Goal: Task Accomplishment & Management: Manage account settings

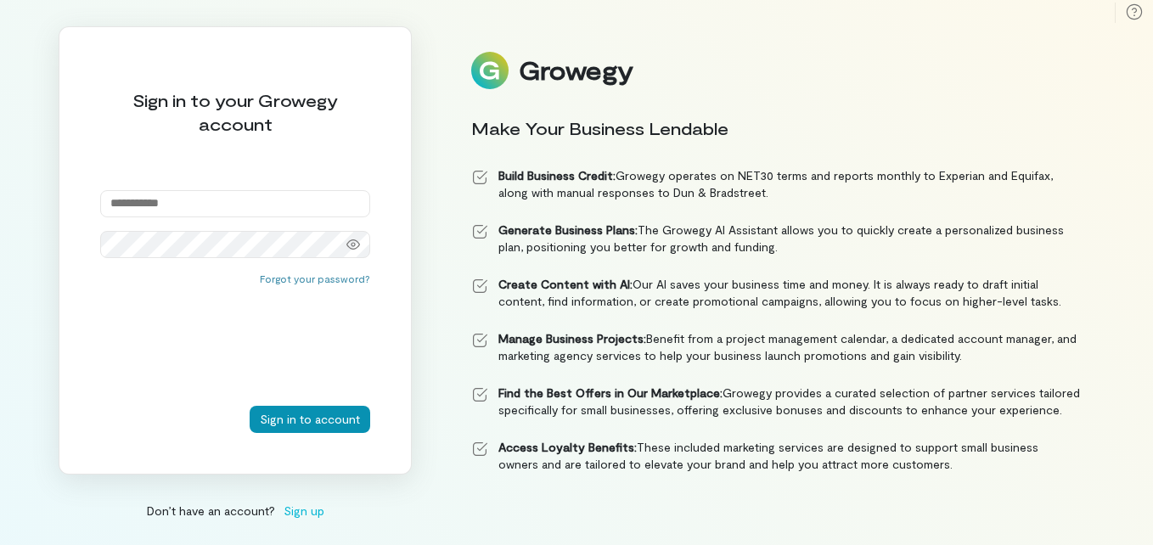
type input "**********"
click at [314, 425] on button "Sign in to account" at bounding box center [310, 419] width 121 height 27
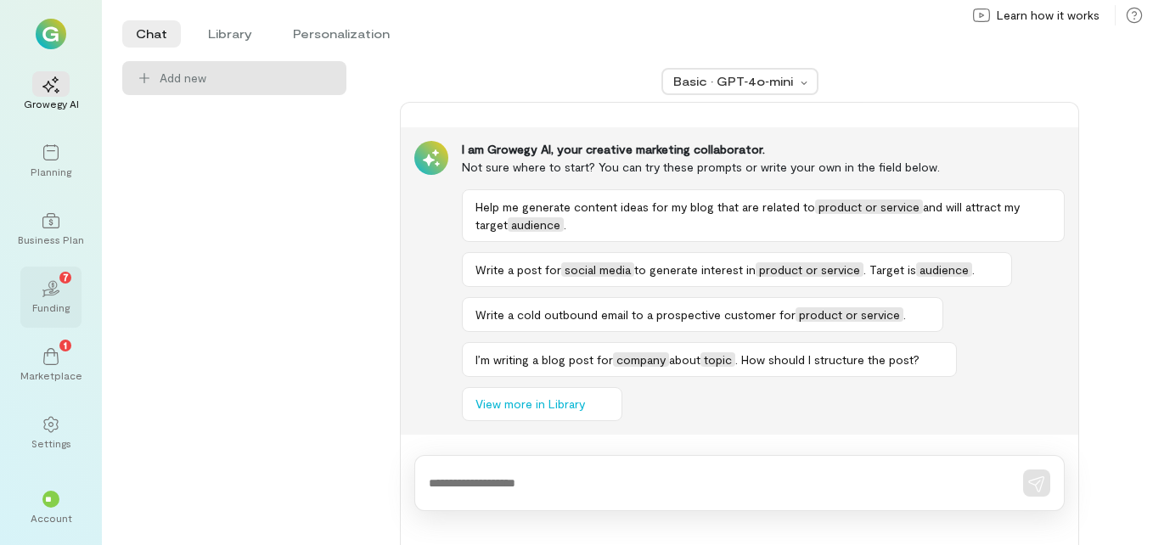
click at [70, 300] on div "02 7 Funding" at bounding box center [50, 297] width 61 height 61
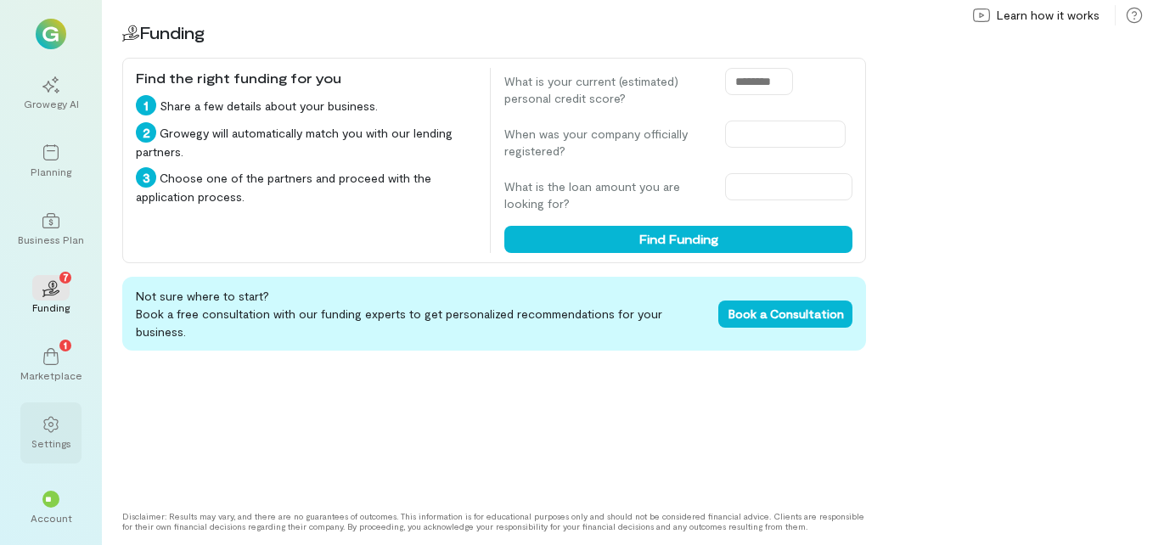
click at [55, 443] on div "Settings" at bounding box center [51, 444] width 40 height 14
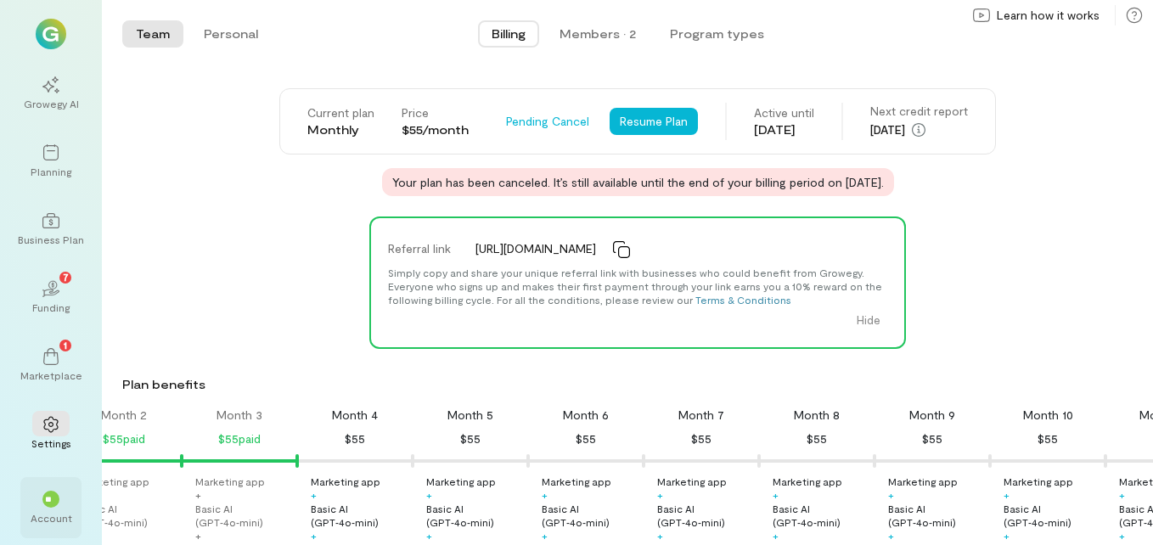
click at [65, 494] on div "**" at bounding box center [50, 498] width 37 height 25
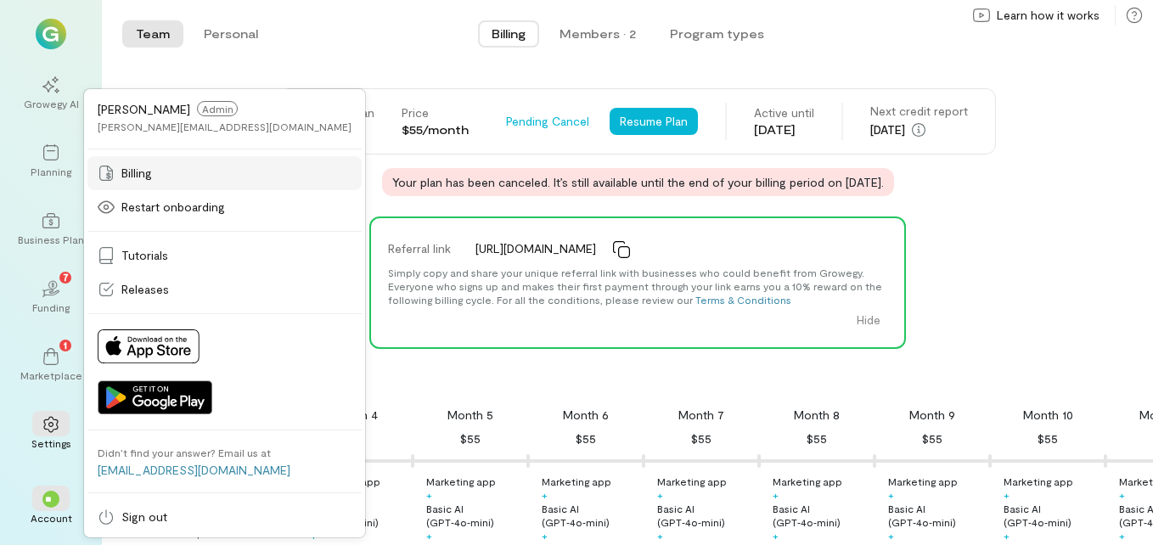
click at [146, 176] on span "Billing" at bounding box center [136, 173] width 31 height 17
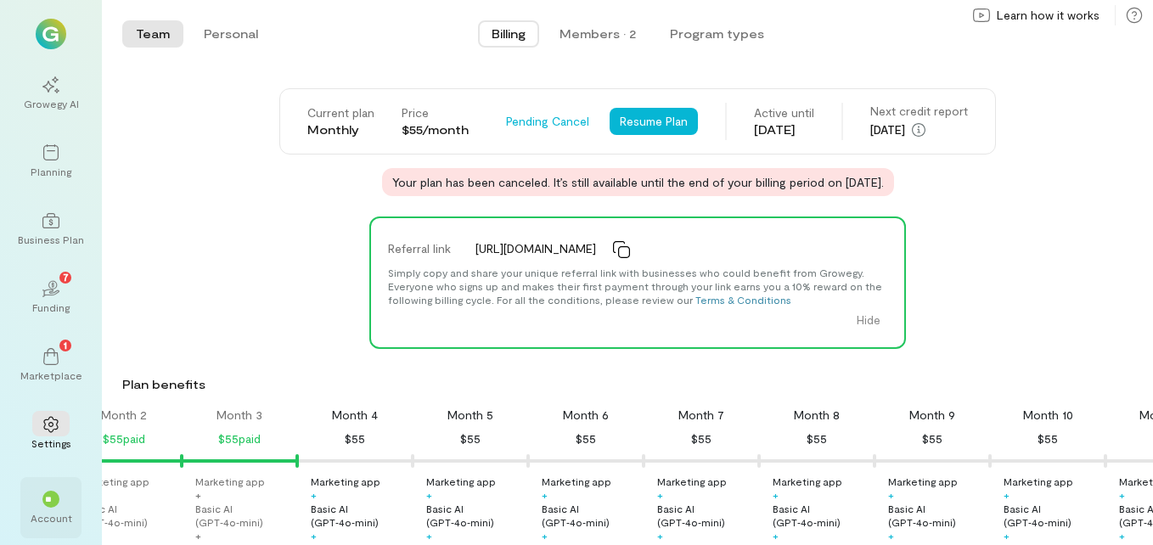
click at [44, 504] on div "**" at bounding box center [50, 499] width 17 height 17
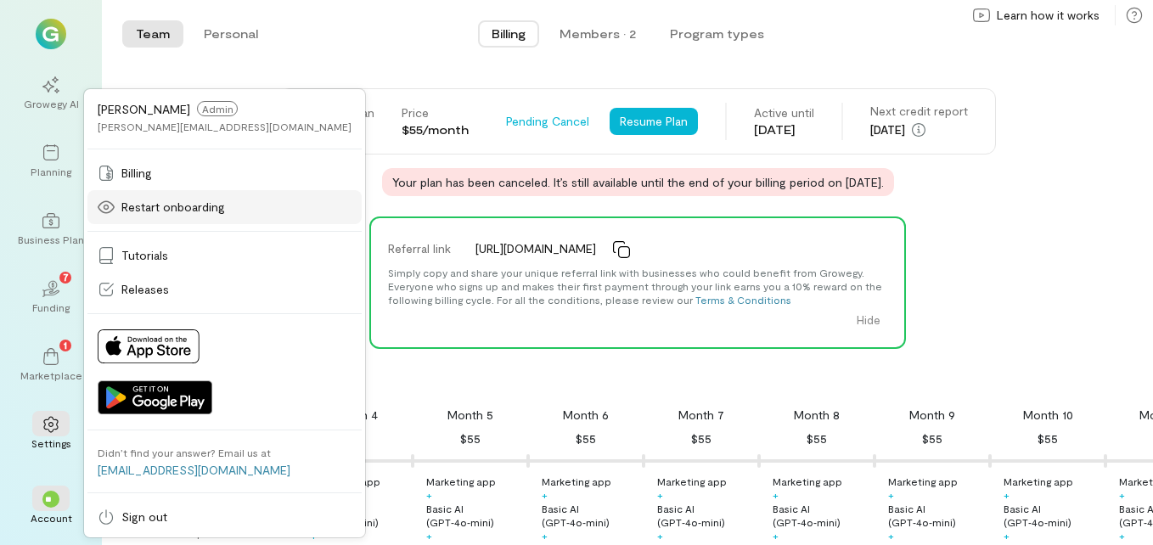
click at [141, 200] on span "Restart onboarding" at bounding box center [173, 207] width 104 height 17
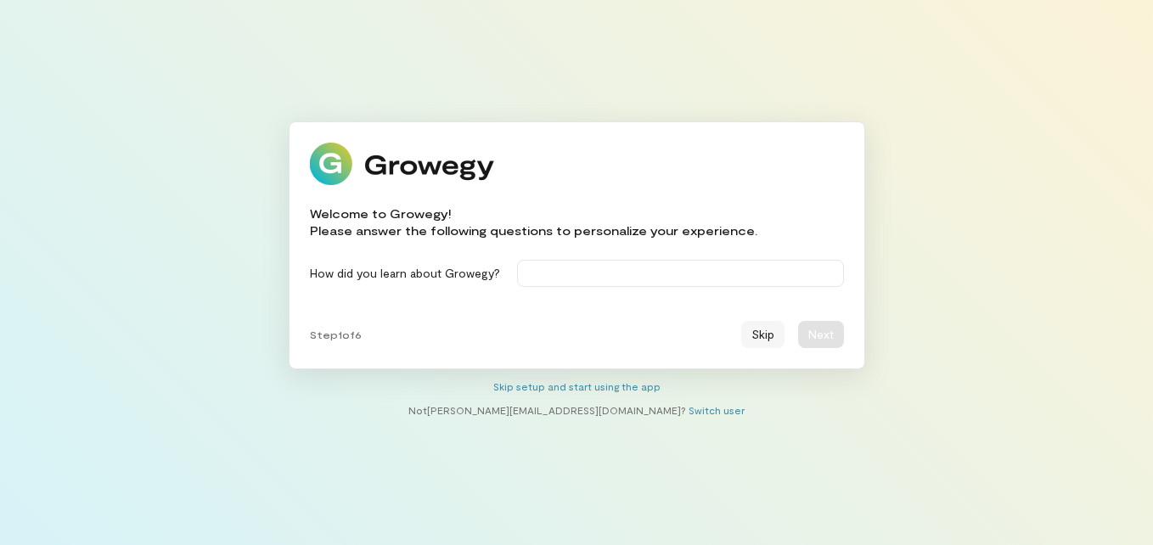
click at [764, 338] on button "Skip" at bounding box center [762, 334] width 43 height 27
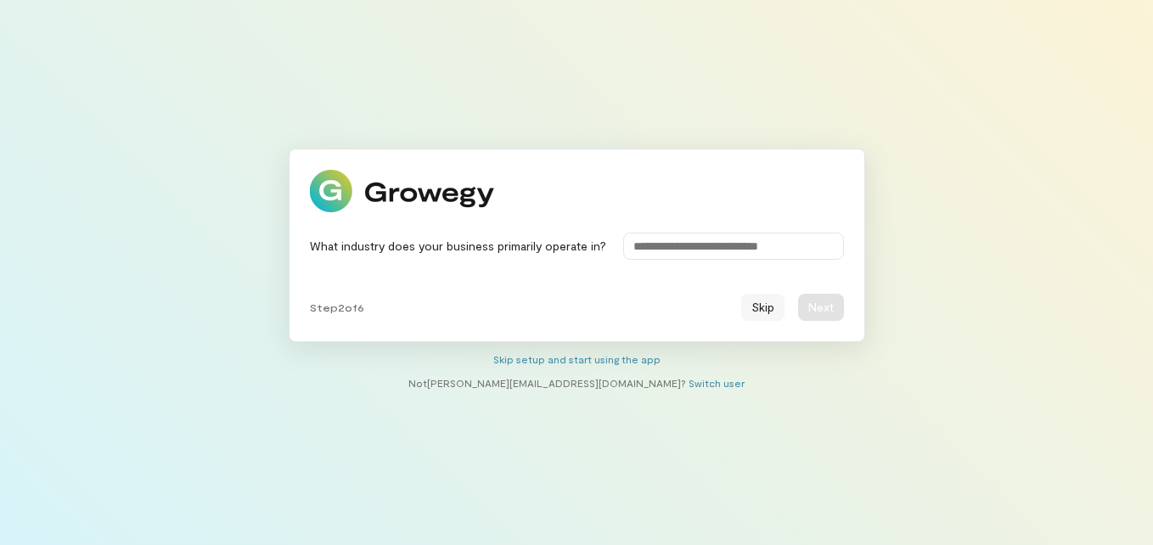
click at [771, 312] on button "Skip" at bounding box center [762, 307] width 43 height 27
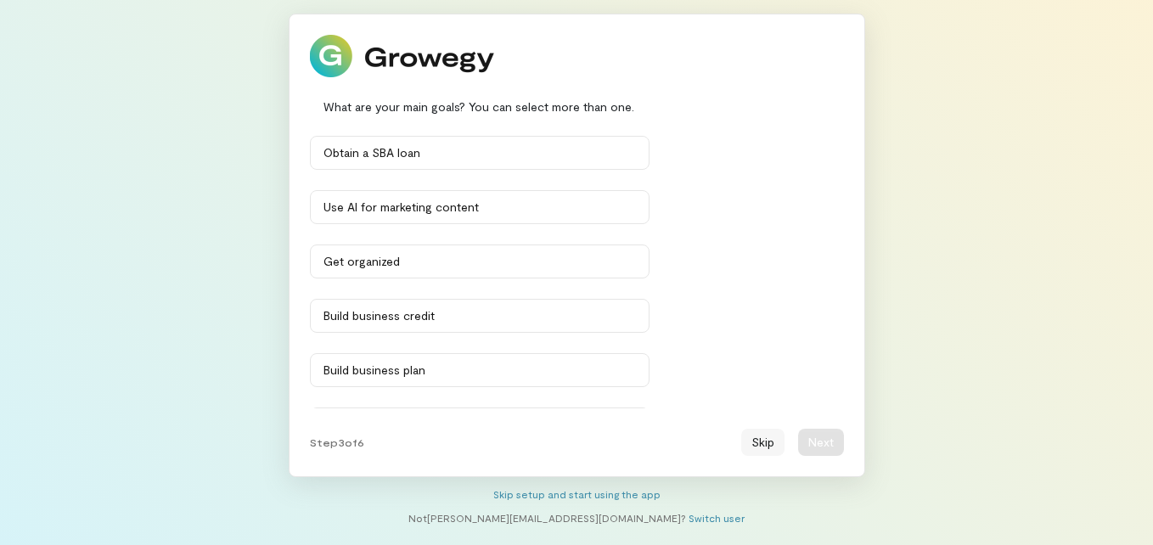
click at [768, 437] on button "Skip" at bounding box center [762, 442] width 43 height 27
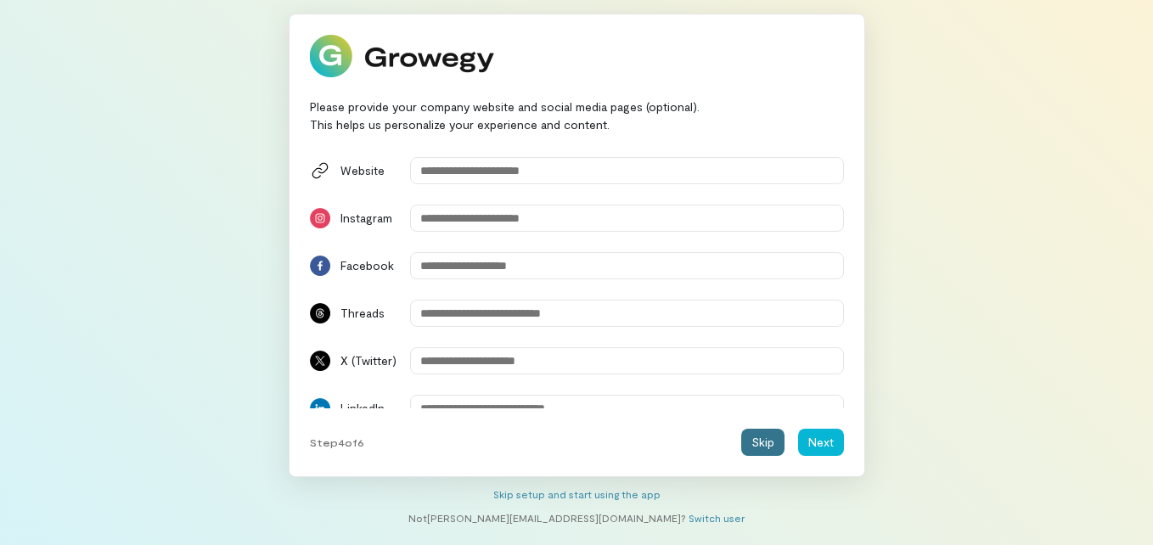
click at [768, 437] on button "Skip" at bounding box center [762, 442] width 43 height 27
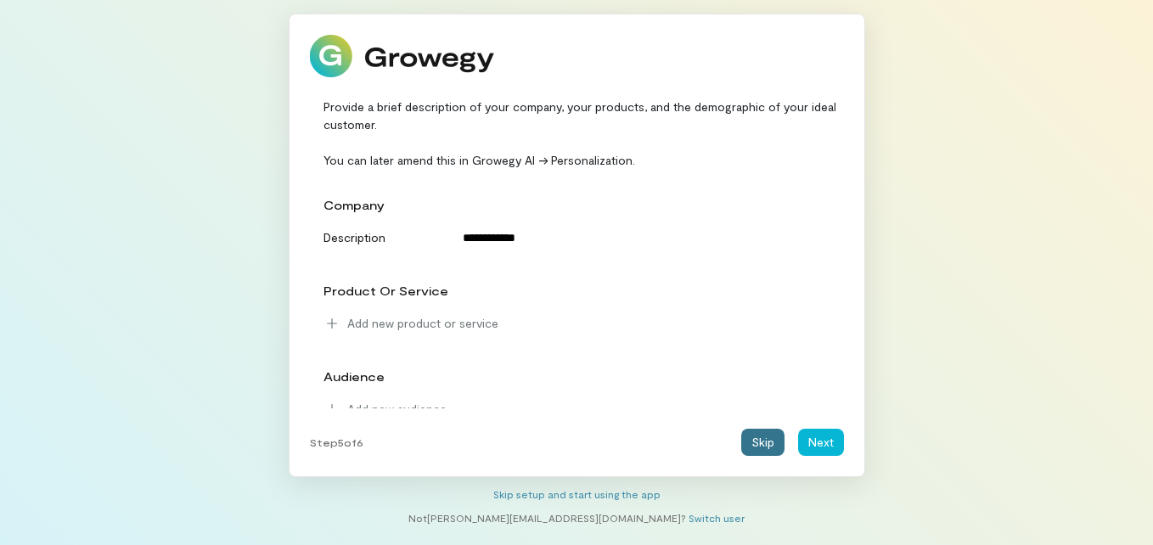
click at [768, 437] on button "Skip" at bounding box center [762, 442] width 43 height 27
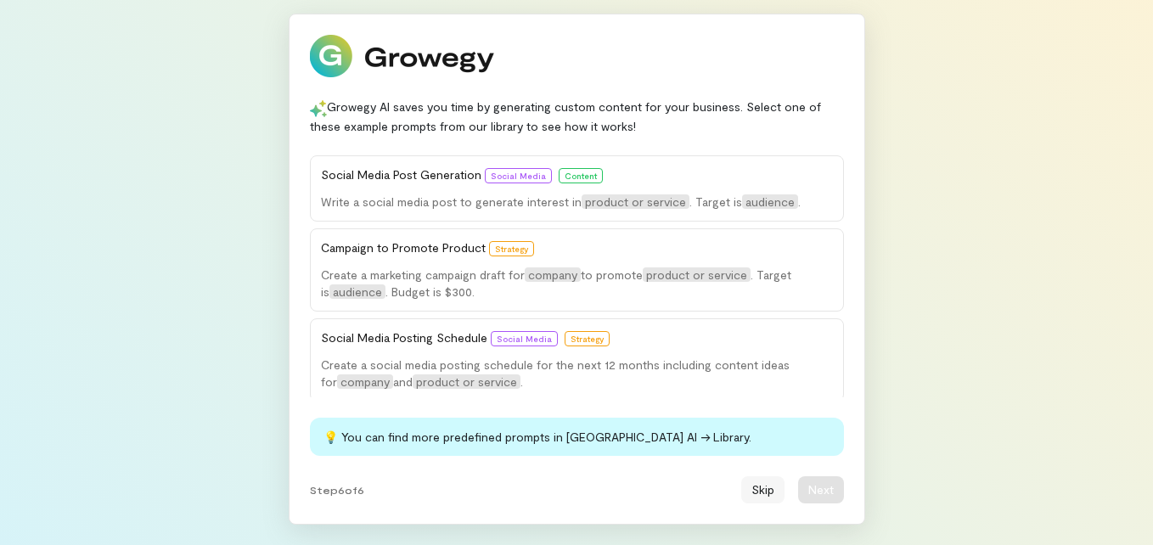
click at [765, 488] on button "Skip" at bounding box center [762, 489] width 43 height 27
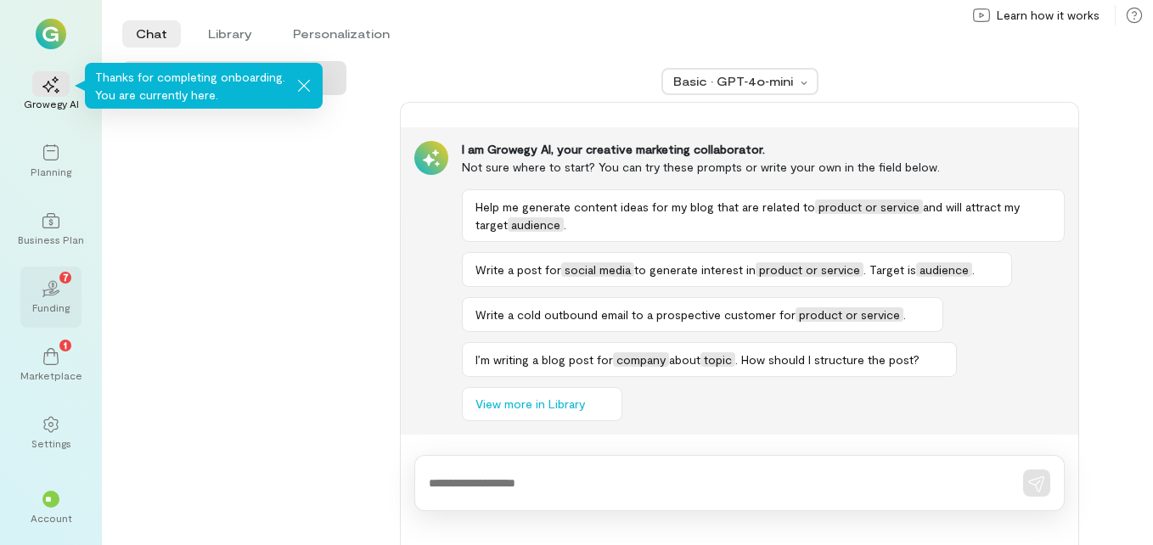
click at [52, 291] on icon at bounding box center [50, 294] width 19 height 8
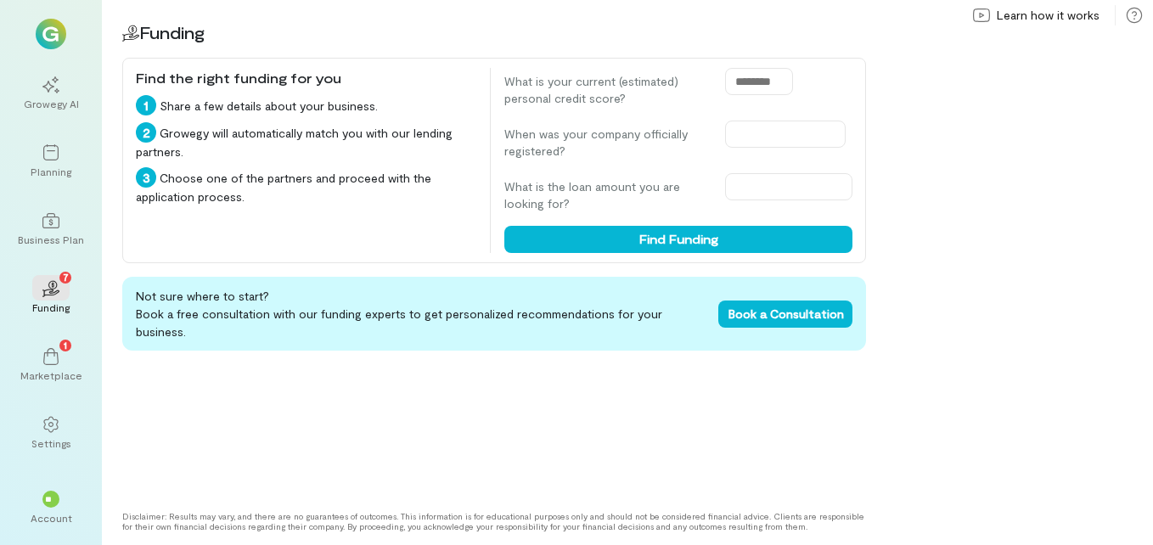
click at [53, 31] on img at bounding box center [51, 34] width 31 height 31
click at [1134, 13] on icon at bounding box center [1134, 15] width 17 height 17
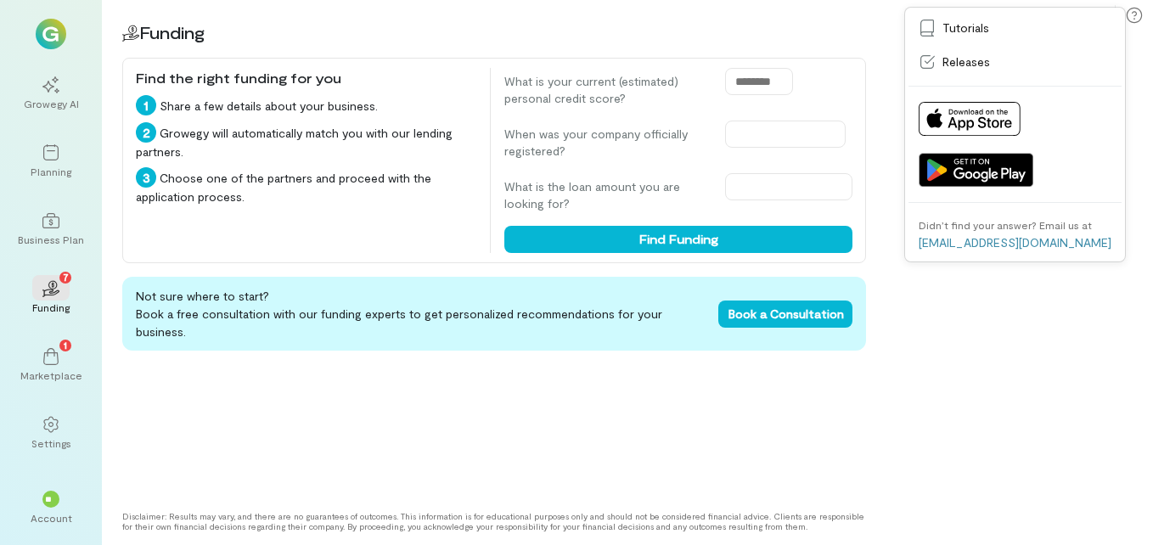
click at [891, 378] on div "02 Funding Find the right funding for you 1 Share a few details about your busi…" at bounding box center [627, 272] width 1051 height 545
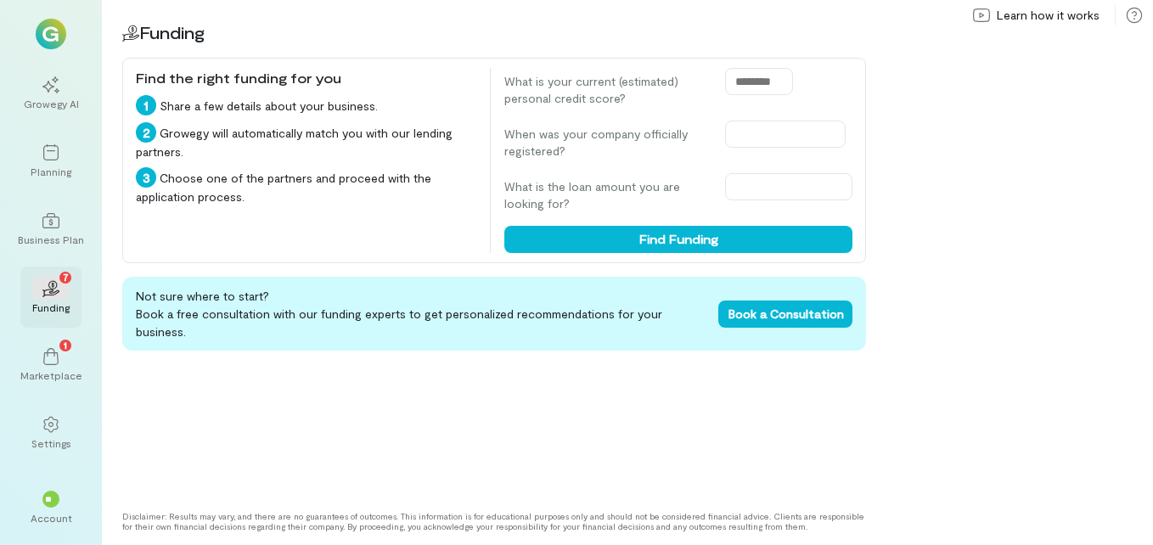
click at [53, 290] on icon at bounding box center [50, 294] width 19 height 8
click at [53, 351] on icon at bounding box center [50, 356] width 17 height 17
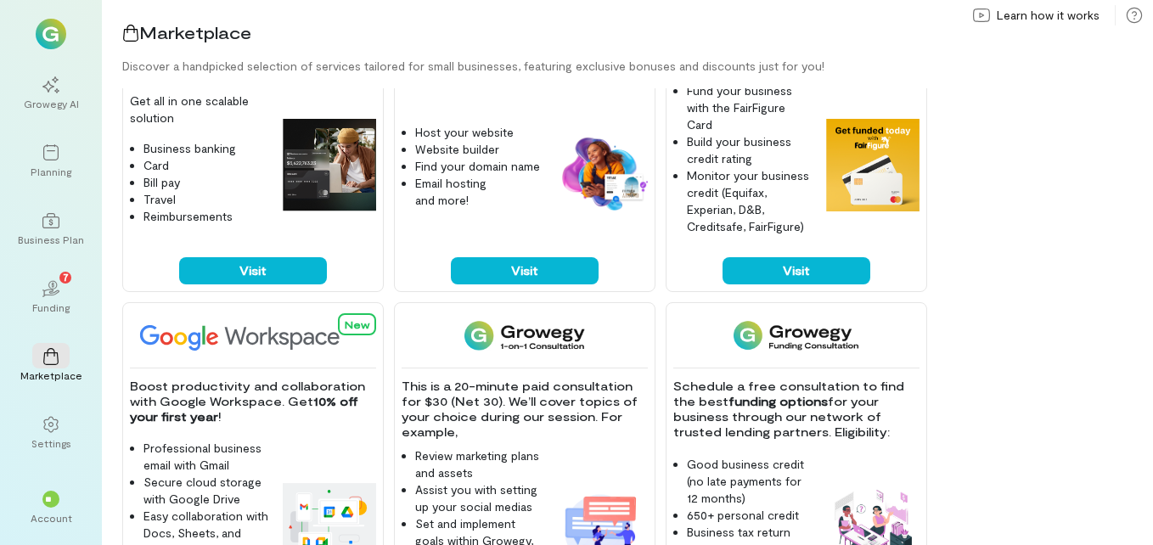
scroll to position [322, 0]
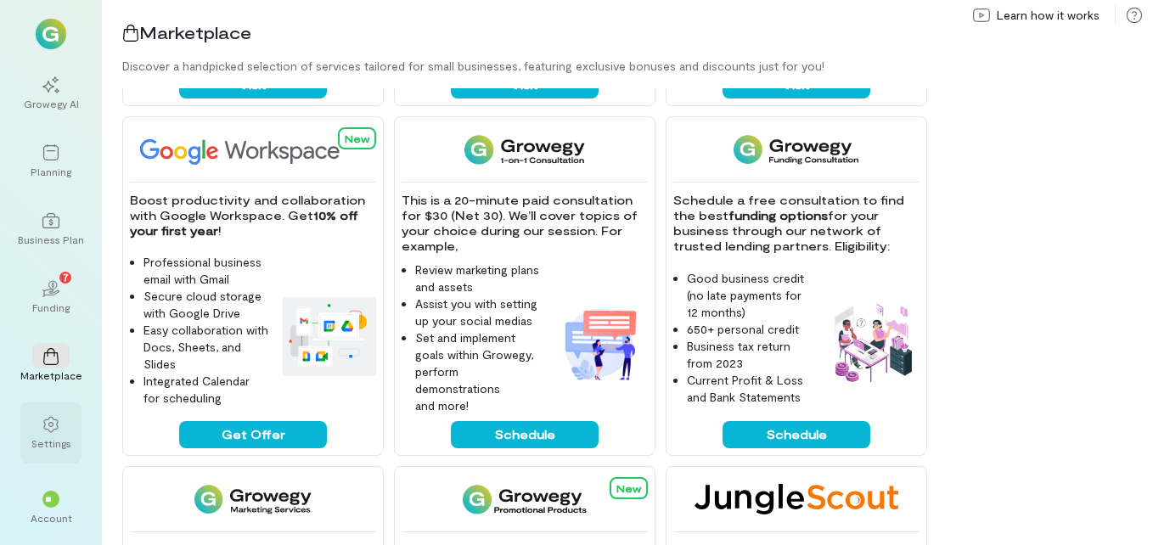
click at [37, 435] on div at bounding box center [50, 423] width 37 height 25
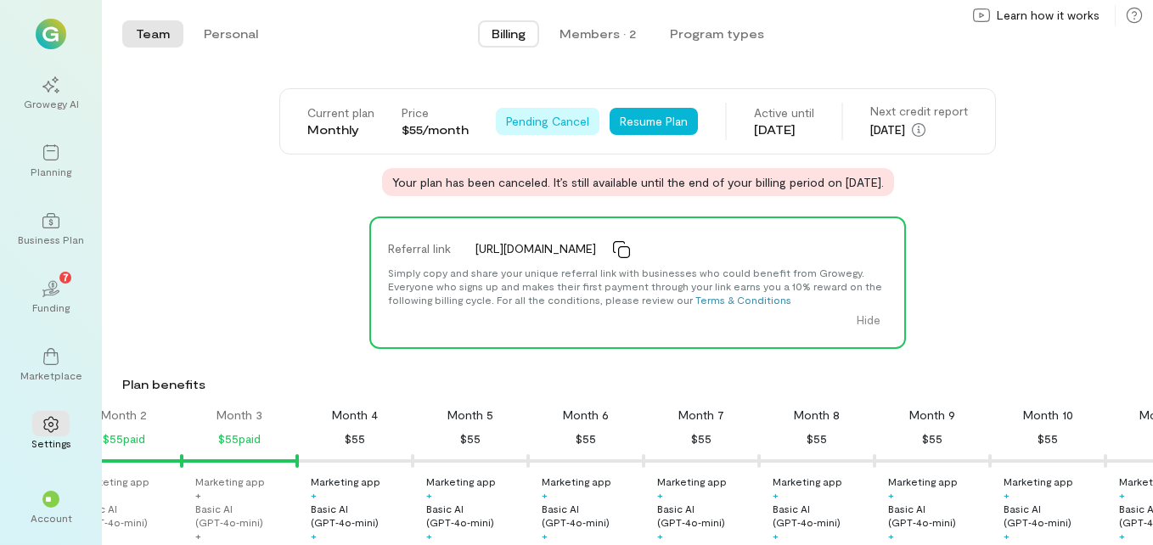
click at [545, 124] on span "Pending Cancel" at bounding box center [547, 121] width 83 height 17
click at [640, 121] on button "Resume Plan" at bounding box center [654, 121] width 88 height 27
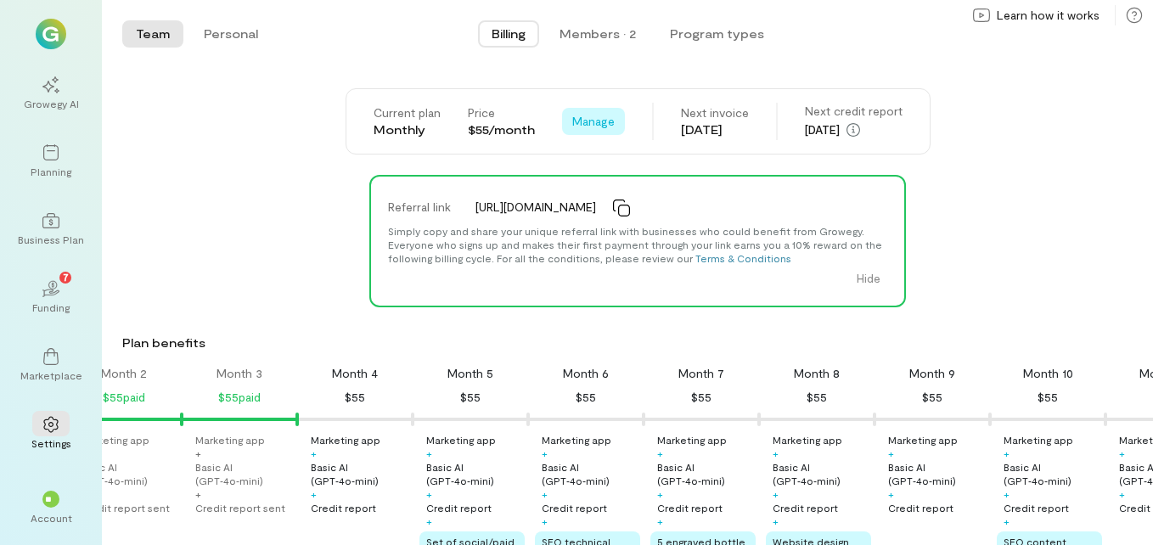
click at [585, 122] on span "Manage" at bounding box center [593, 121] width 42 height 17
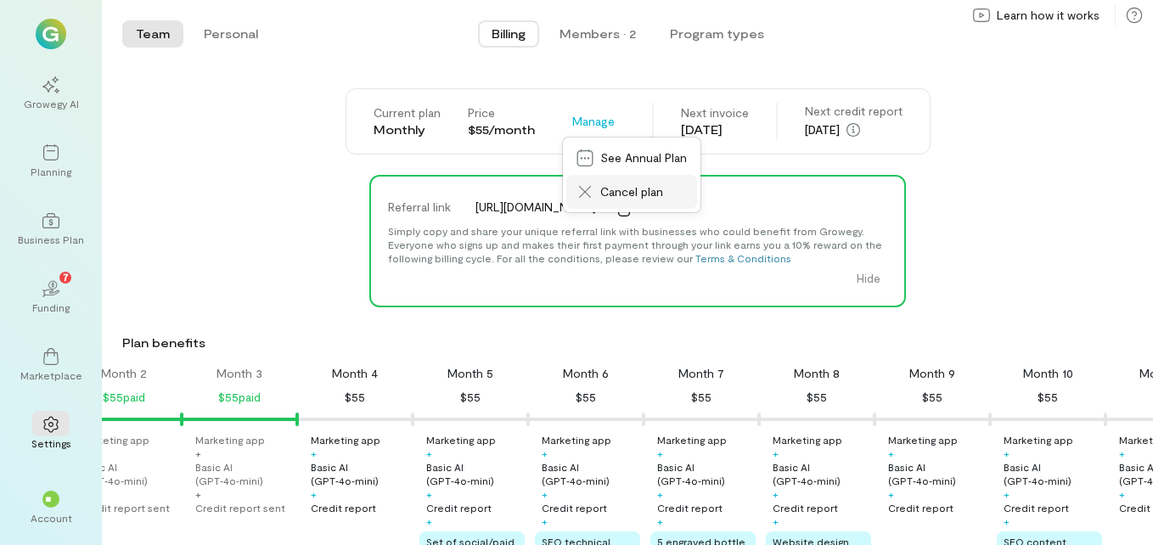
click at [618, 192] on span "Cancel plan" at bounding box center [631, 191] width 63 height 17
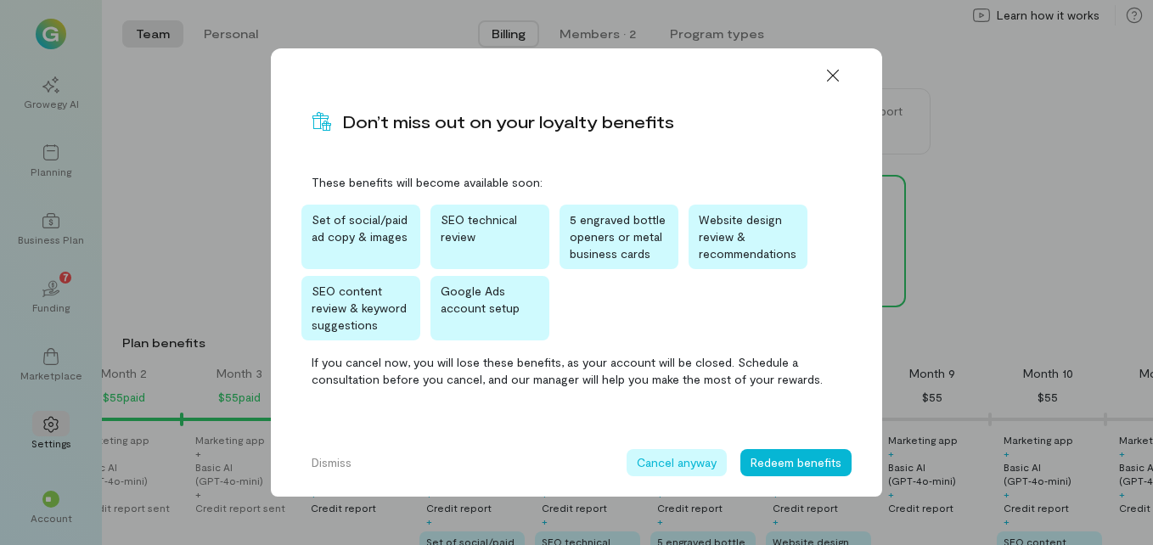
click at [683, 463] on button "Cancel anyway" at bounding box center [677, 462] width 100 height 27
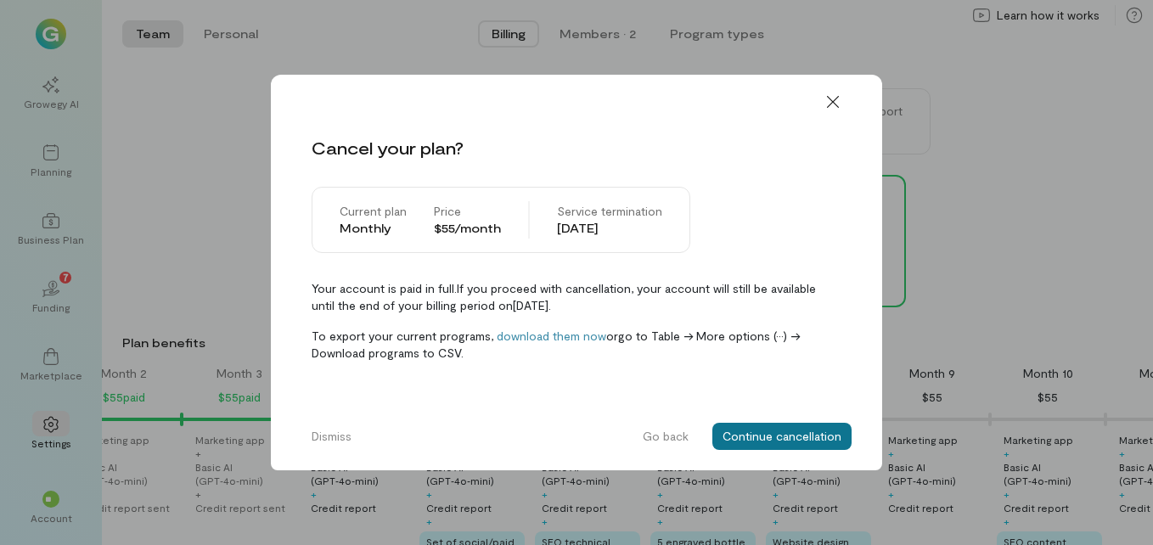
click at [769, 441] on button "Continue cancellation" at bounding box center [782, 436] width 139 height 27
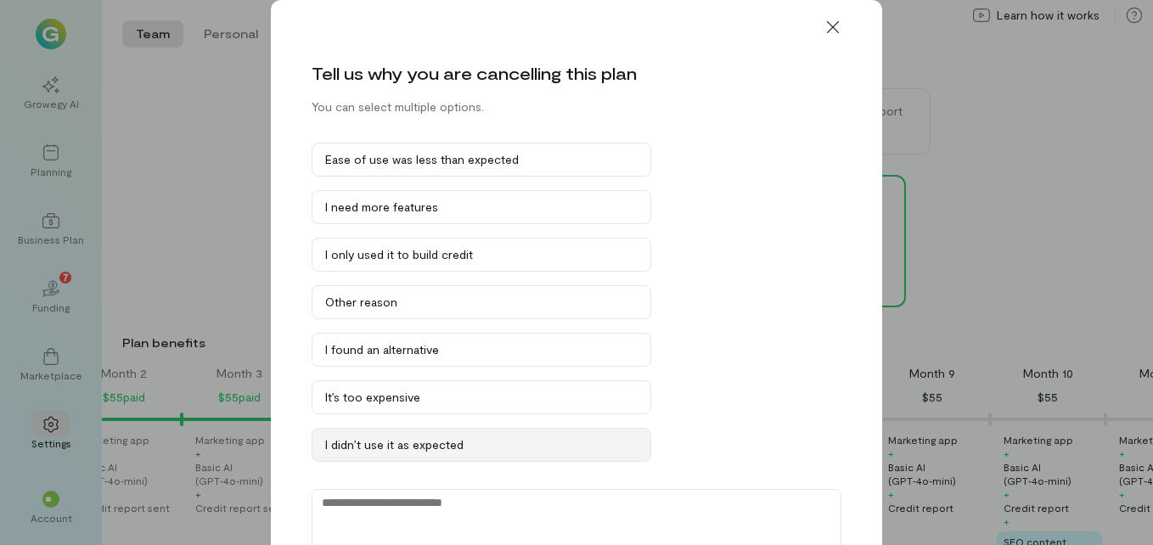
click at [406, 448] on div "I didn’t use it as expected" at bounding box center [481, 445] width 313 height 17
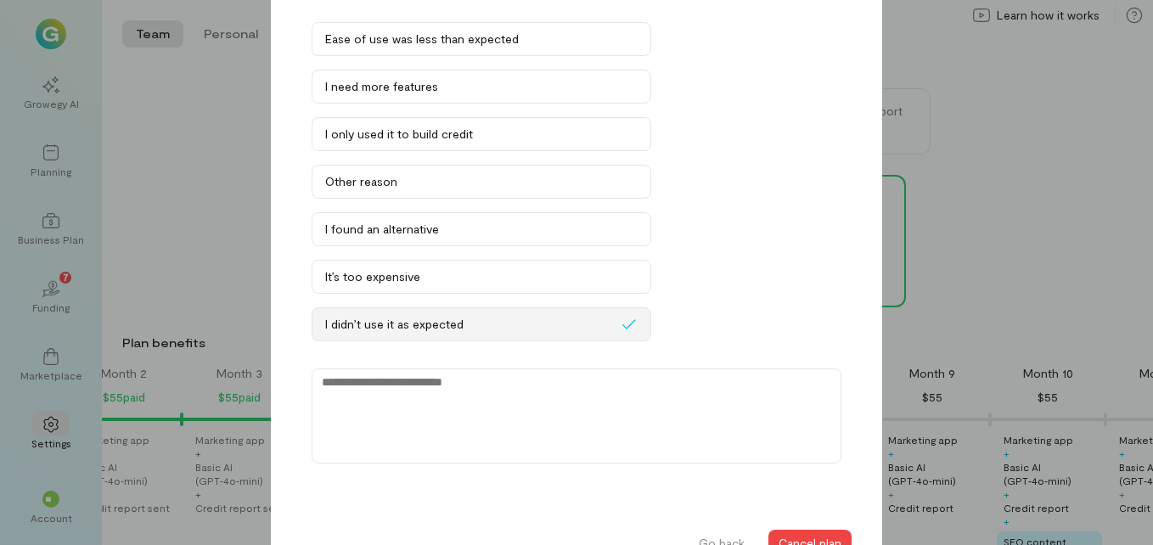
scroll to position [153, 0]
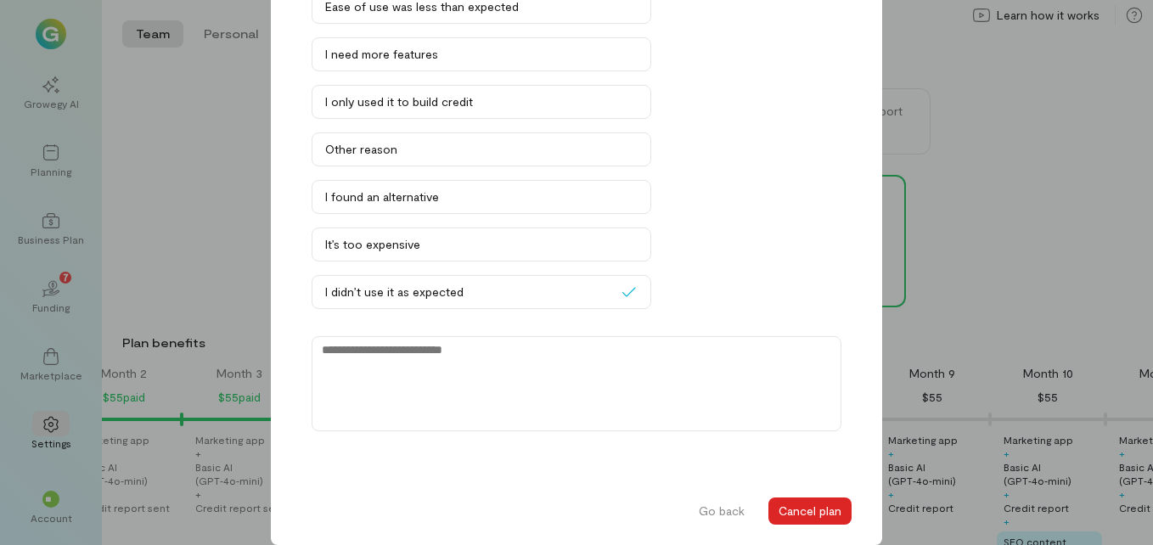
click at [797, 512] on button "Cancel plan" at bounding box center [810, 511] width 83 height 27
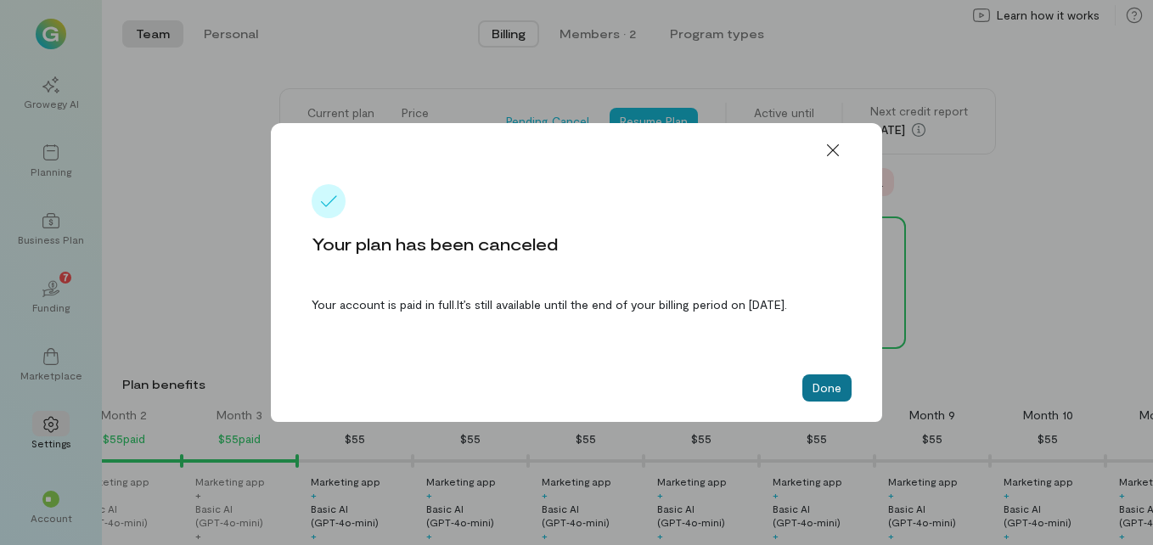
click at [820, 394] on button "Done" at bounding box center [827, 388] width 49 height 27
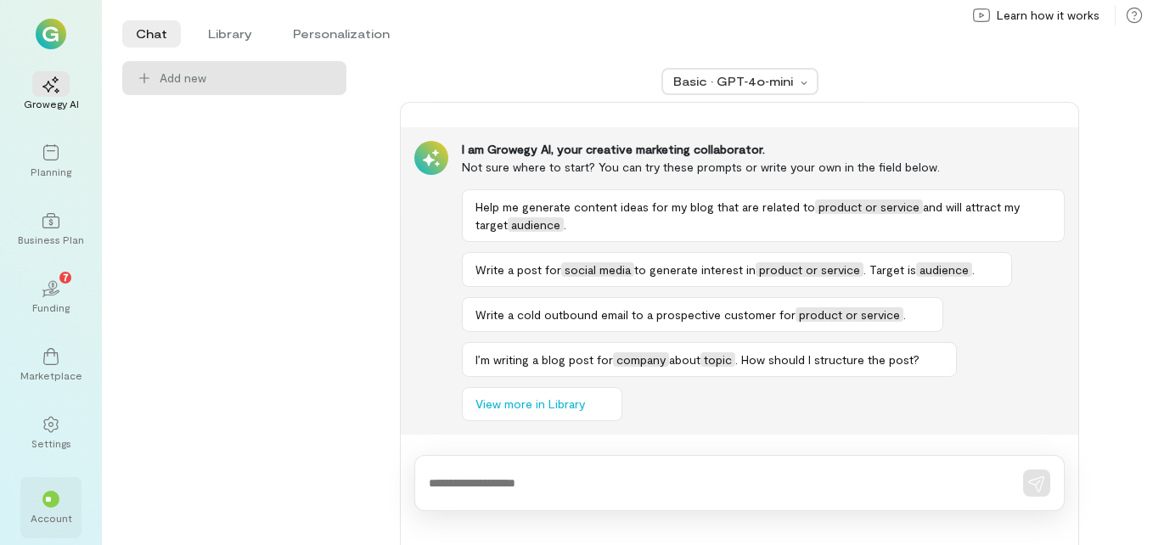
click at [41, 514] on div "Account" at bounding box center [52, 518] width 42 height 14
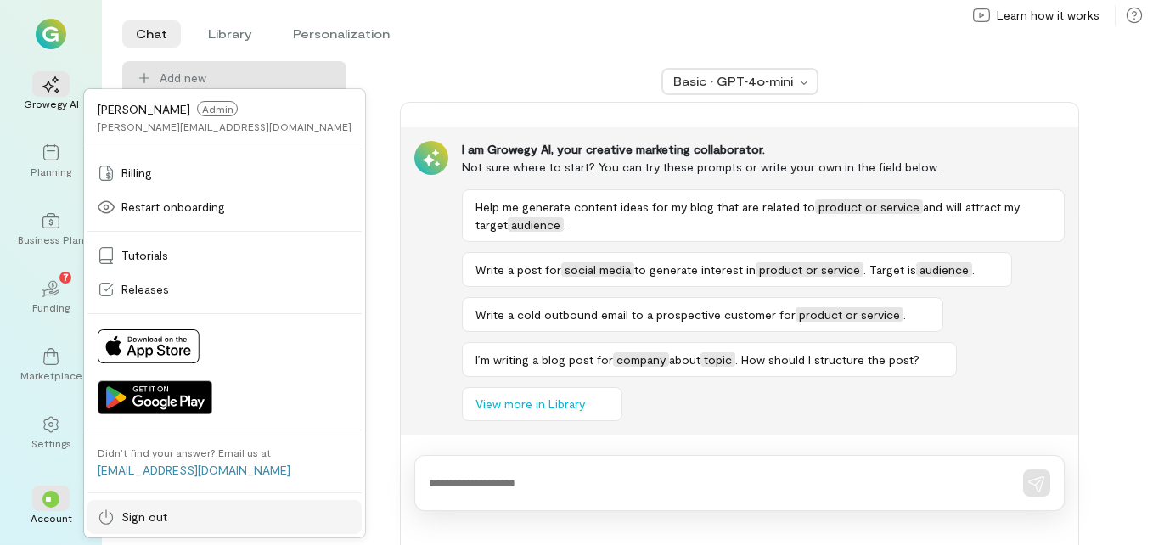
click at [141, 513] on span "Sign out" at bounding box center [144, 517] width 46 height 17
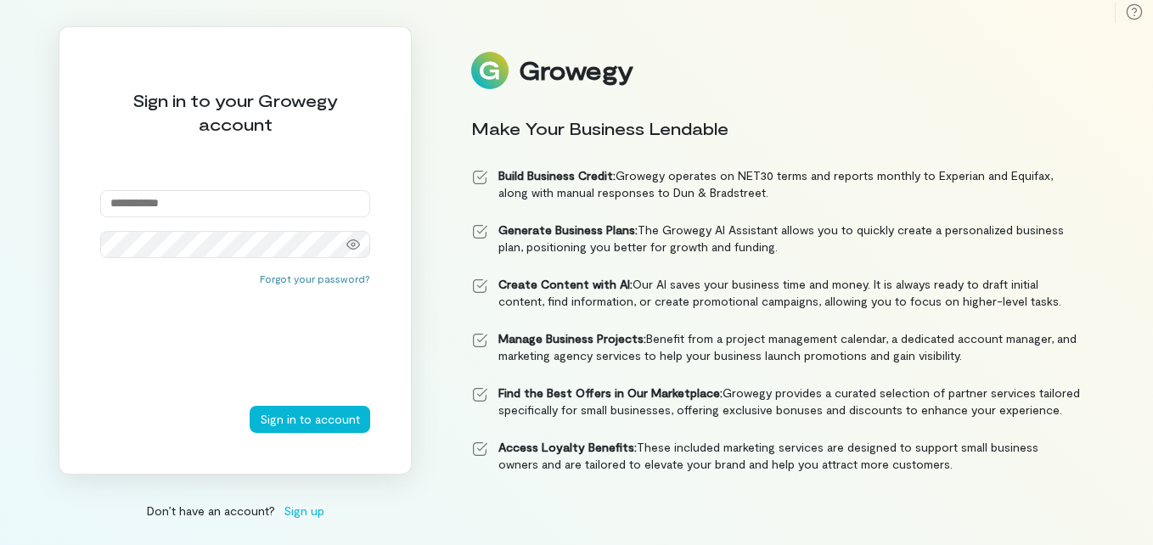
type input "**********"
click at [289, 207] on input "**********" at bounding box center [235, 203] width 270 height 27
click at [313, 413] on button "Sign in to account" at bounding box center [310, 419] width 121 height 27
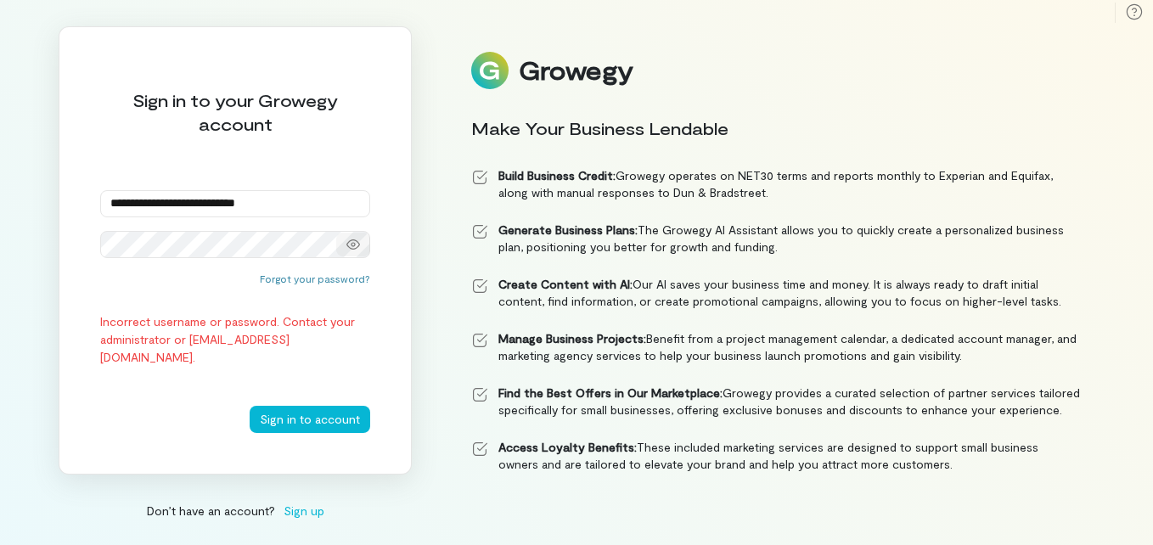
click at [355, 240] on icon at bounding box center [354, 245] width 14 height 14
click at [330, 202] on input "**********" at bounding box center [235, 203] width 270 height 27
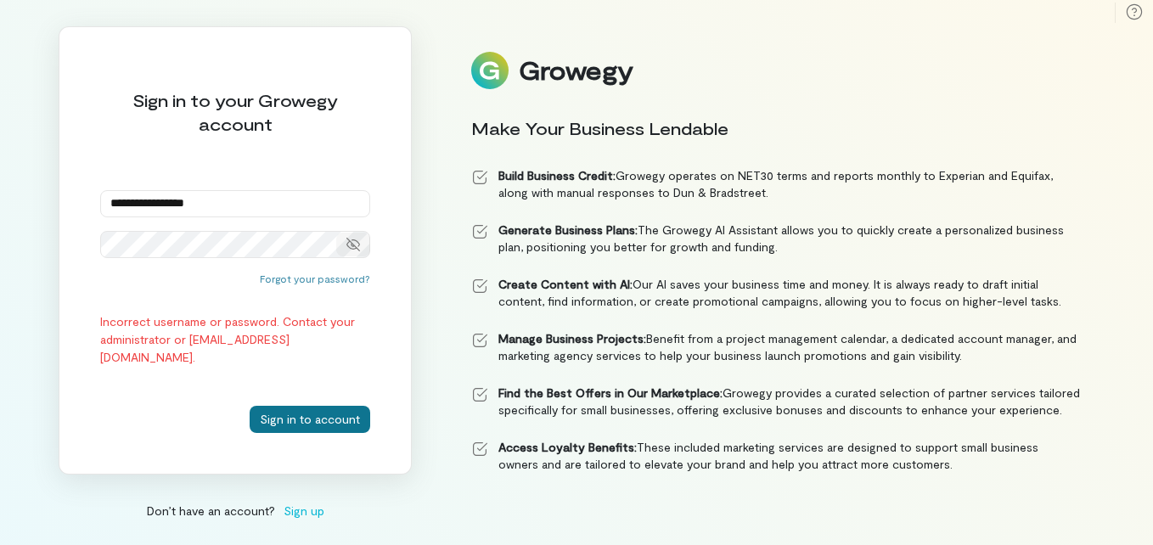
click at [309, 409] on button "Sign in to account" at bounding box center [310, 419] width 121 height 27
click at [249, 190] on input "**********" at bounding box center [235, 203] width 270 height 27
type input "**********"
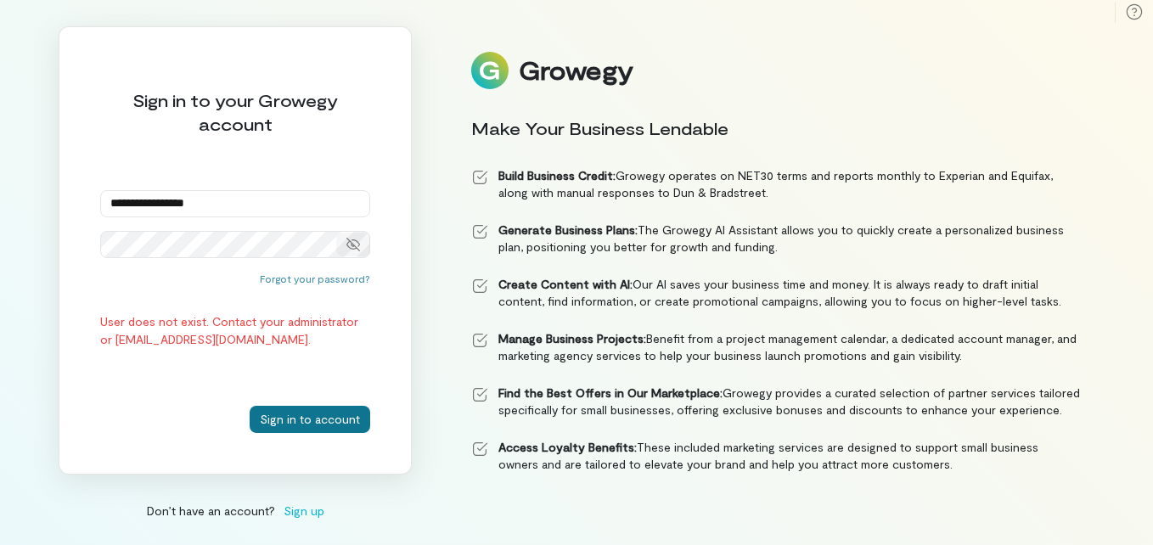
click at [289, 422] on button "Sign in to account" at bounding box center [310, 419] width 121 height 27
